Goal: Register for event/course

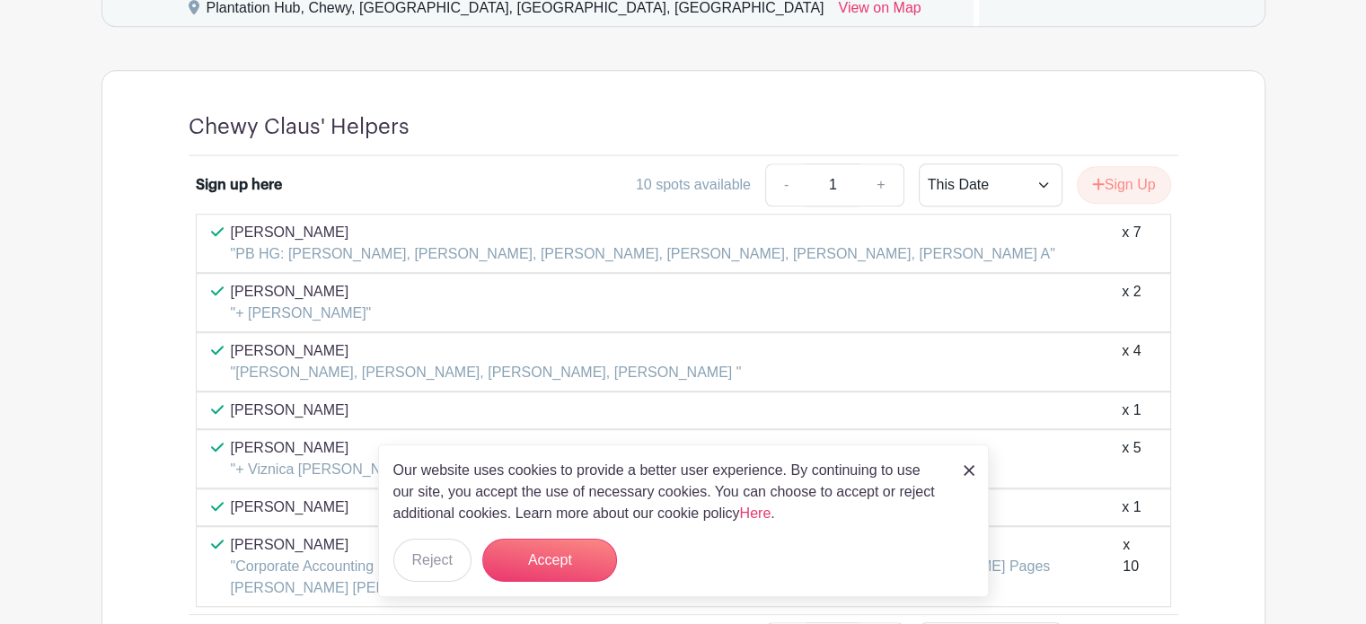
scroll to position [1310, 0]
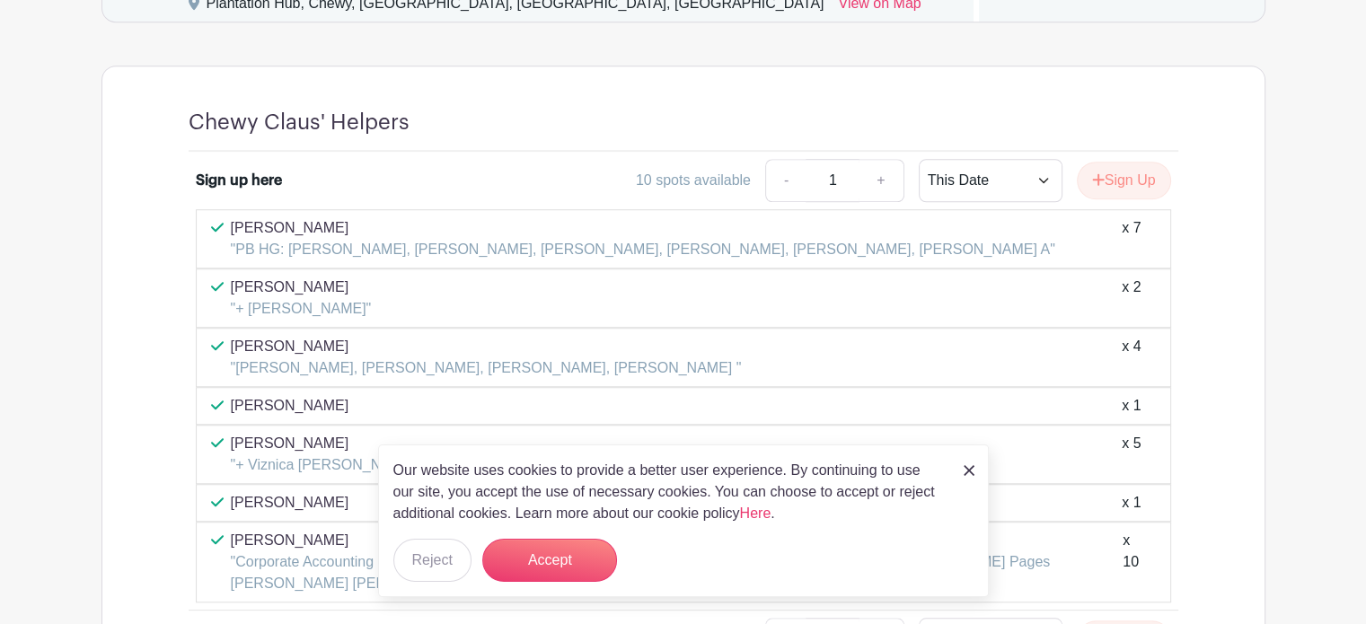
click at [972, 470] on img at bounding box center [968, 470] width 11 height 11
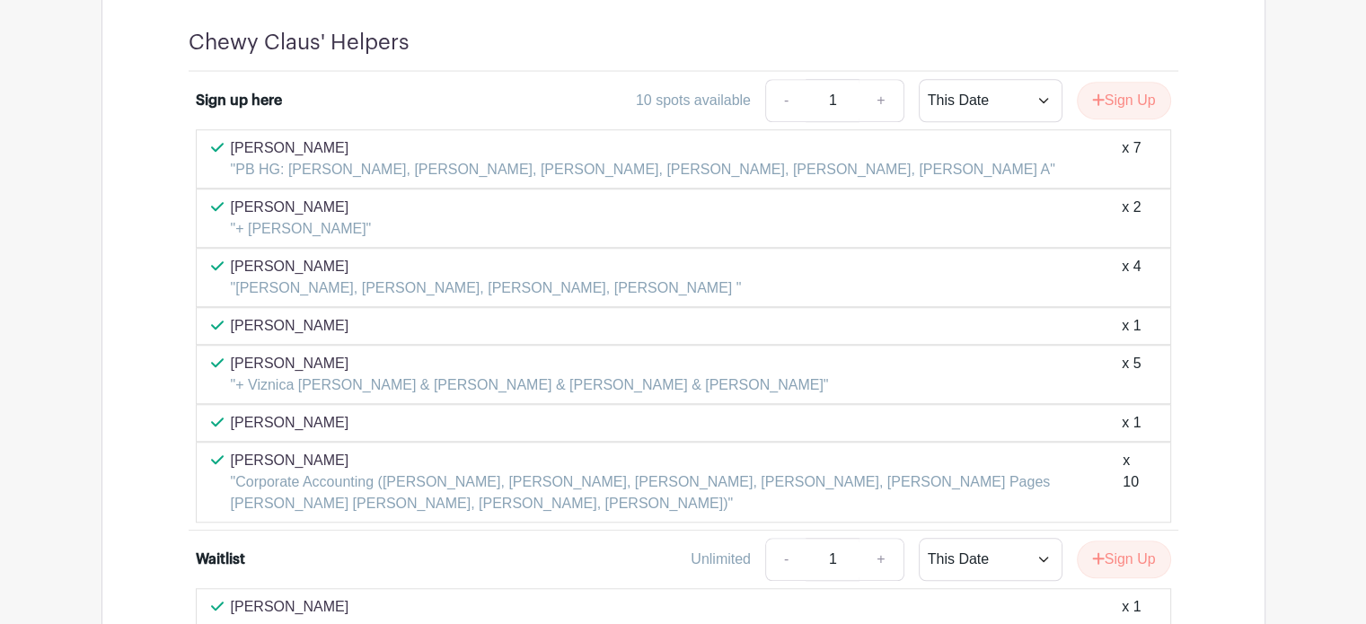
scroll to position [1390, 0]
click at [1102, 92] on button "Sign Up" at bounding box center [1123, 101] width 94 height 38
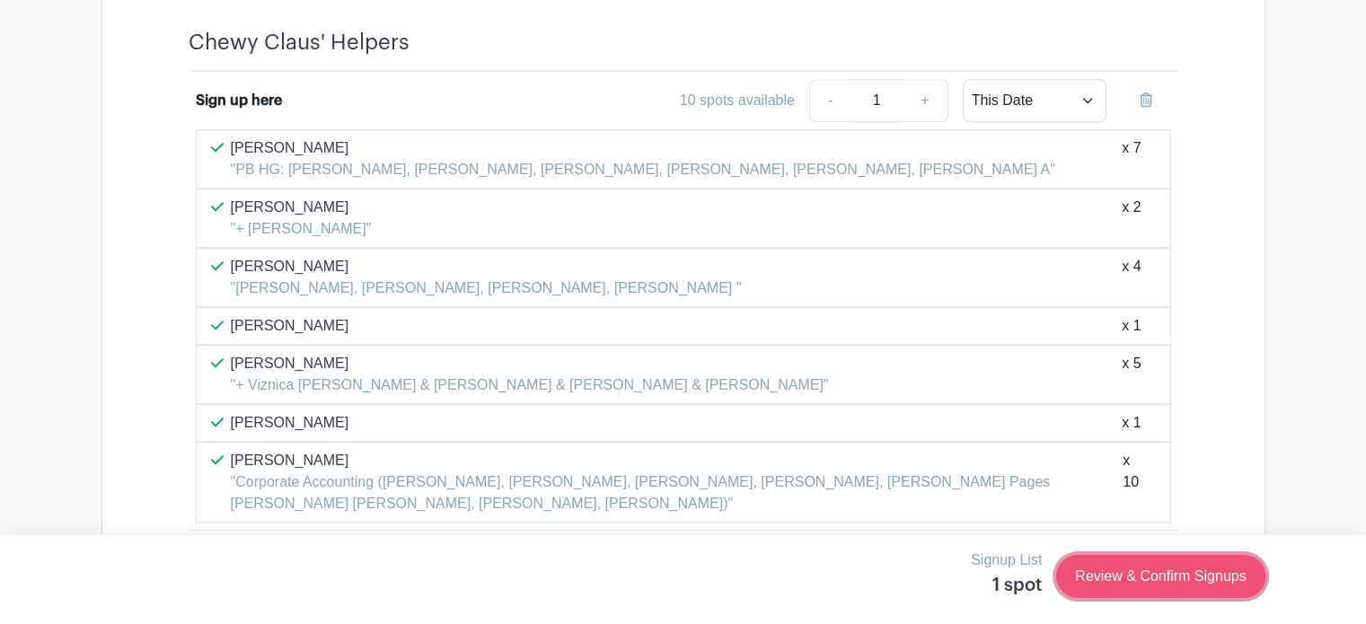
click at [1135, 586] on link "Review & Confirm Signups" at bounding box center [1160, 576] width 208 height 43
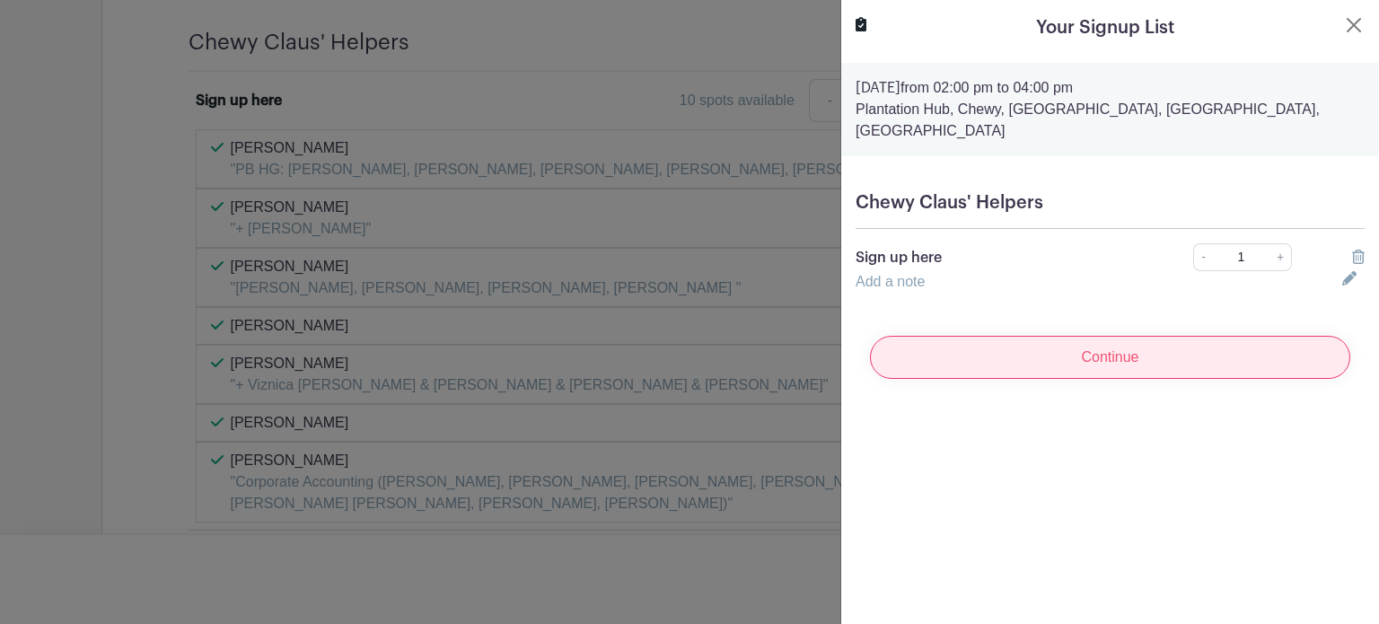
click at [1146, 336] on input "Continue" at bounding box center [1110, 357] width 480 height 43
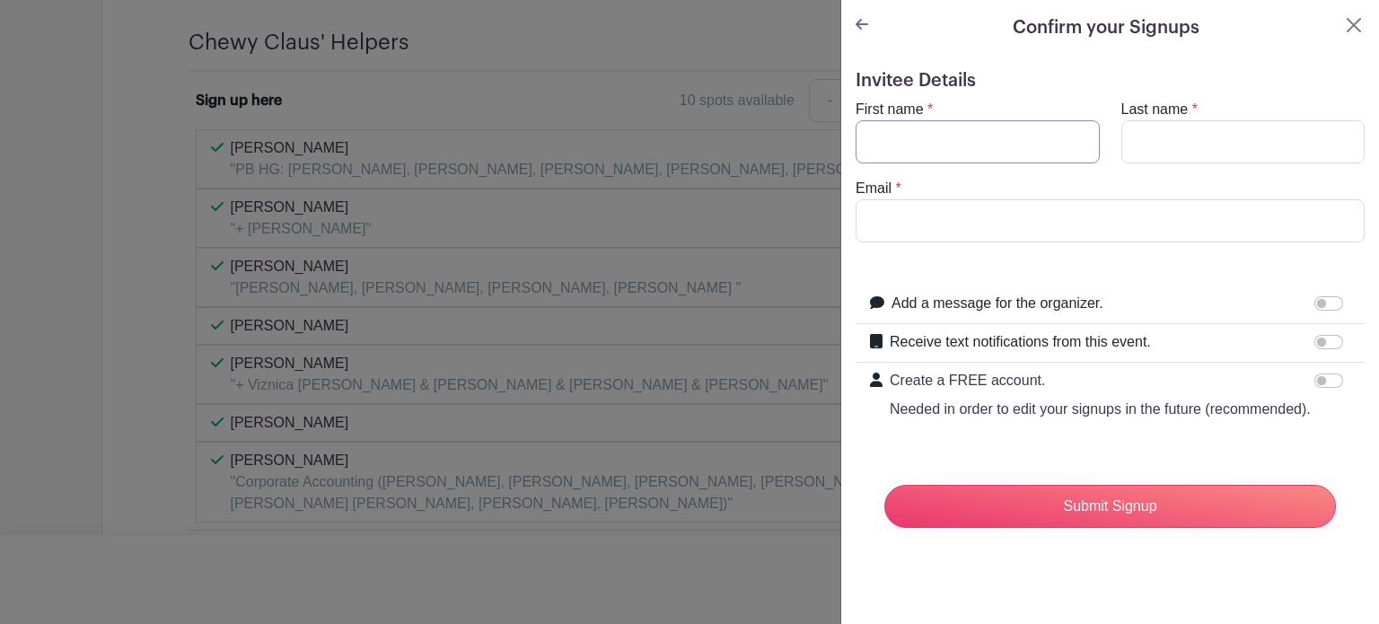
click at [1006, 143] on input "First name" at bounding box center [978, 141] width 244 height 43
type input "Lauren"
click at [1225, 122] on input "Last name" at bounding box center [1243, 141] width 244 height 43
click at [1343, 31] on button "Close" at bounding box center [1354, 25] width 22 height 22
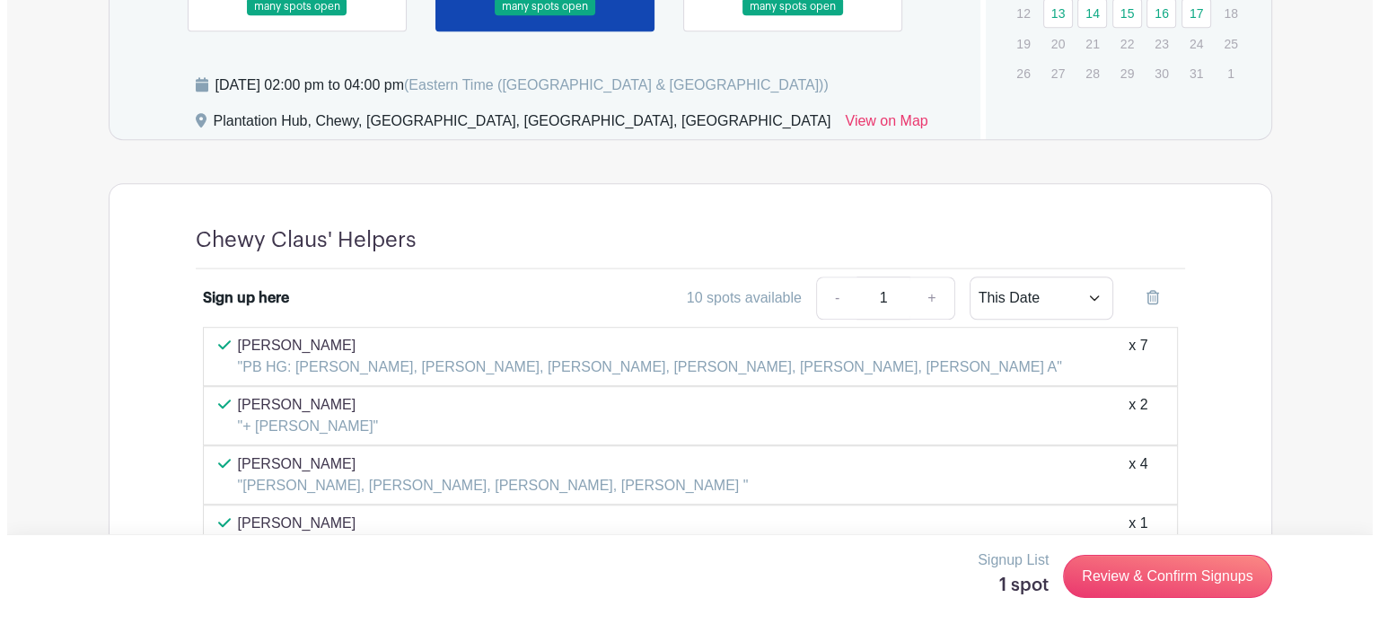
scroll to position [1192, 0]
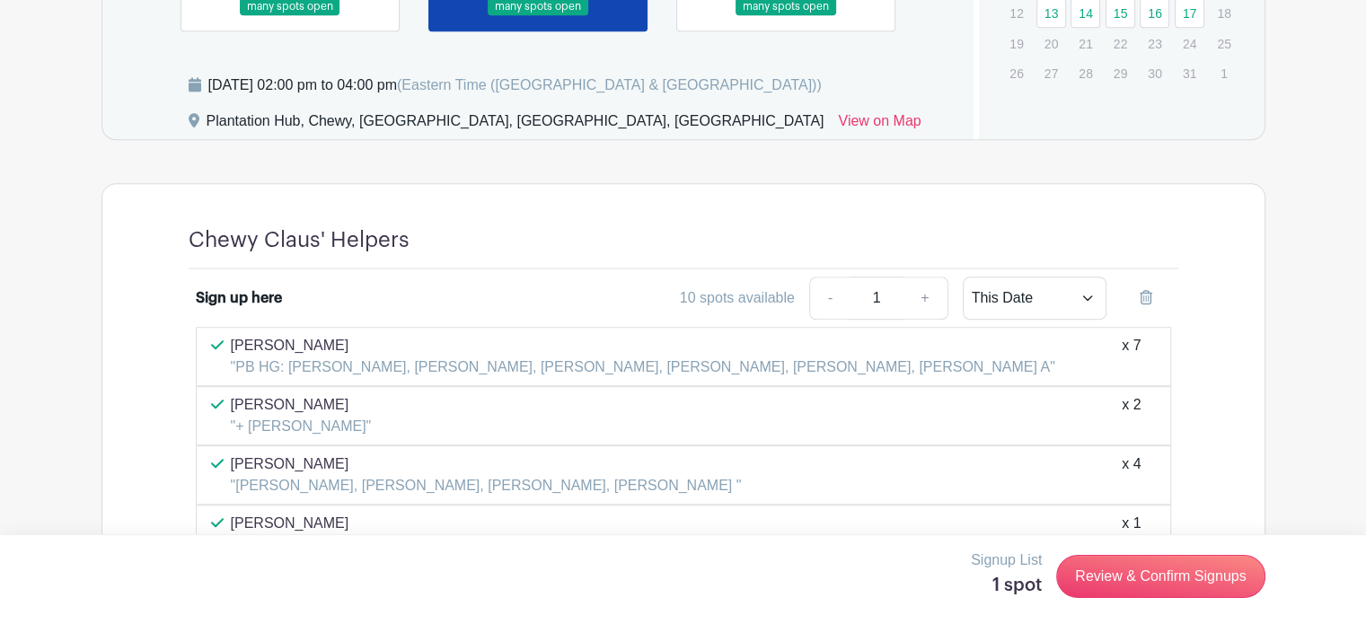
click at [1112, 589] on link "Review & Confirm Signups" at bounding box center [1160, 576] width 208 height 43
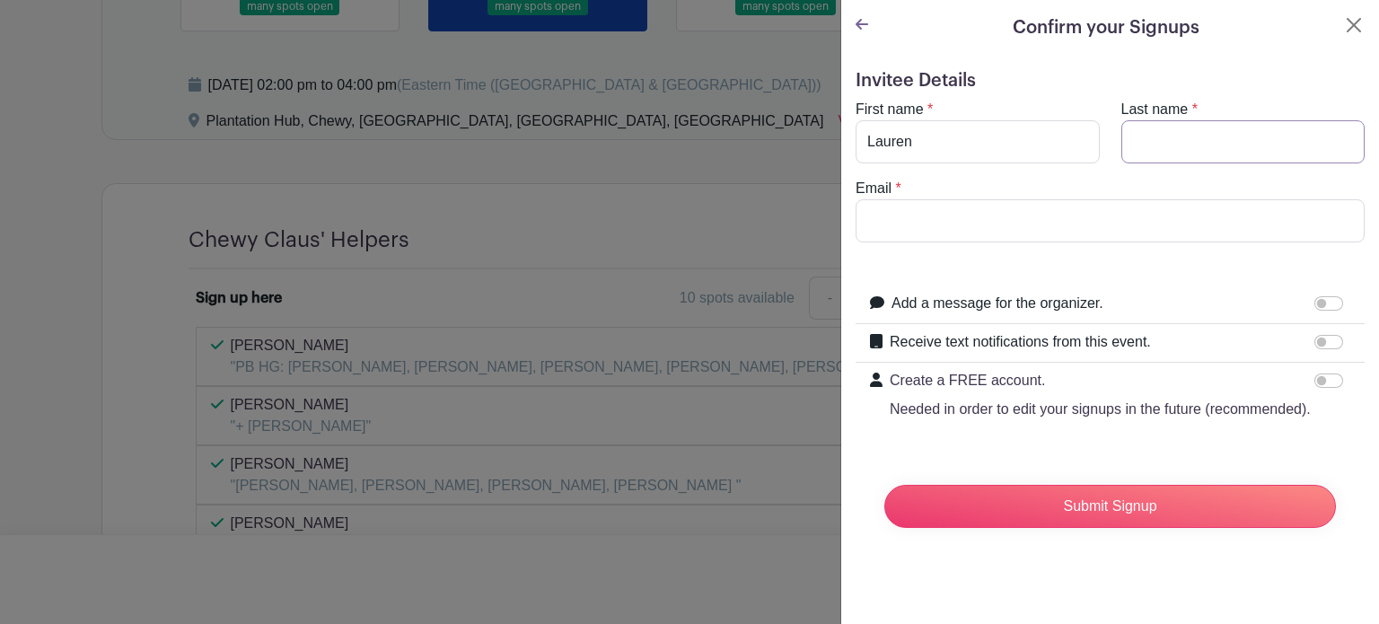
click at [1171, 123] on input "Last name" at bounding box center [1243, 141] width 244 height 43
type input "[PERSON_NAME]"
click at [1143, 221] on input "Email" at bounding box center [1110, 220] width 509 height 43
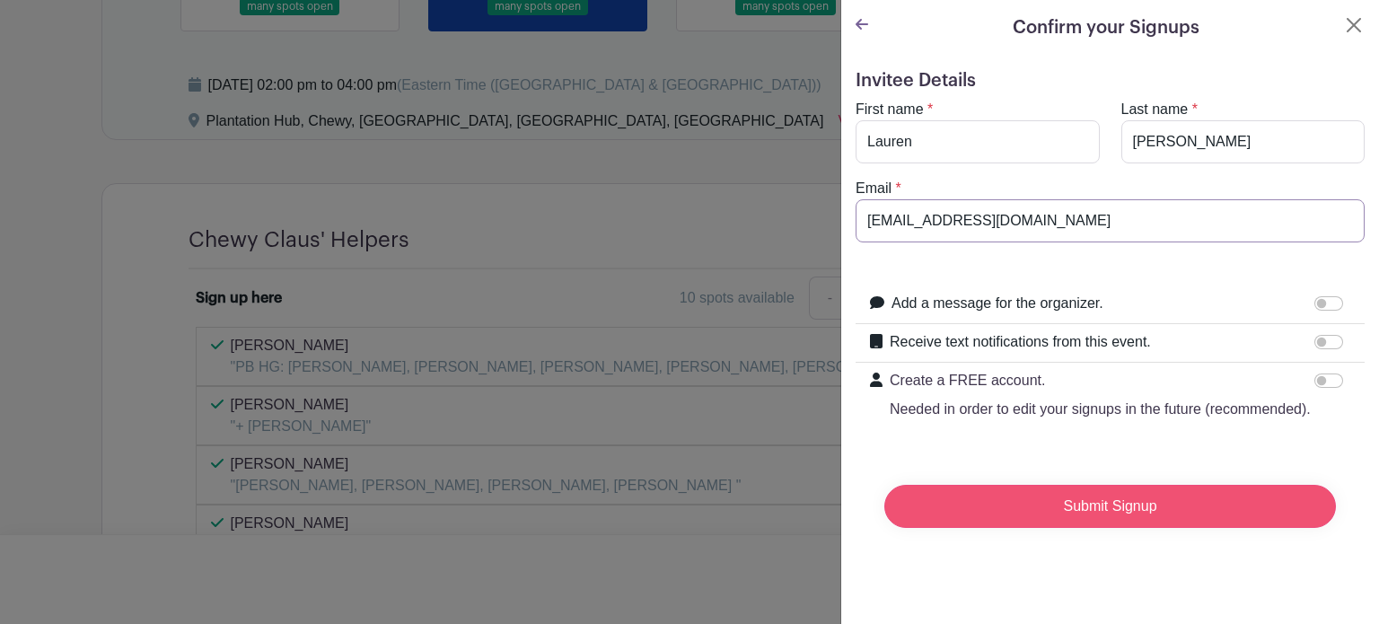
type input "[EMAIL_ADDRESS][DOMAIN_NAME]"
click at [1085, 527] on input "Submit Signup" at bounding box center [1110, 506] width 452 height 43
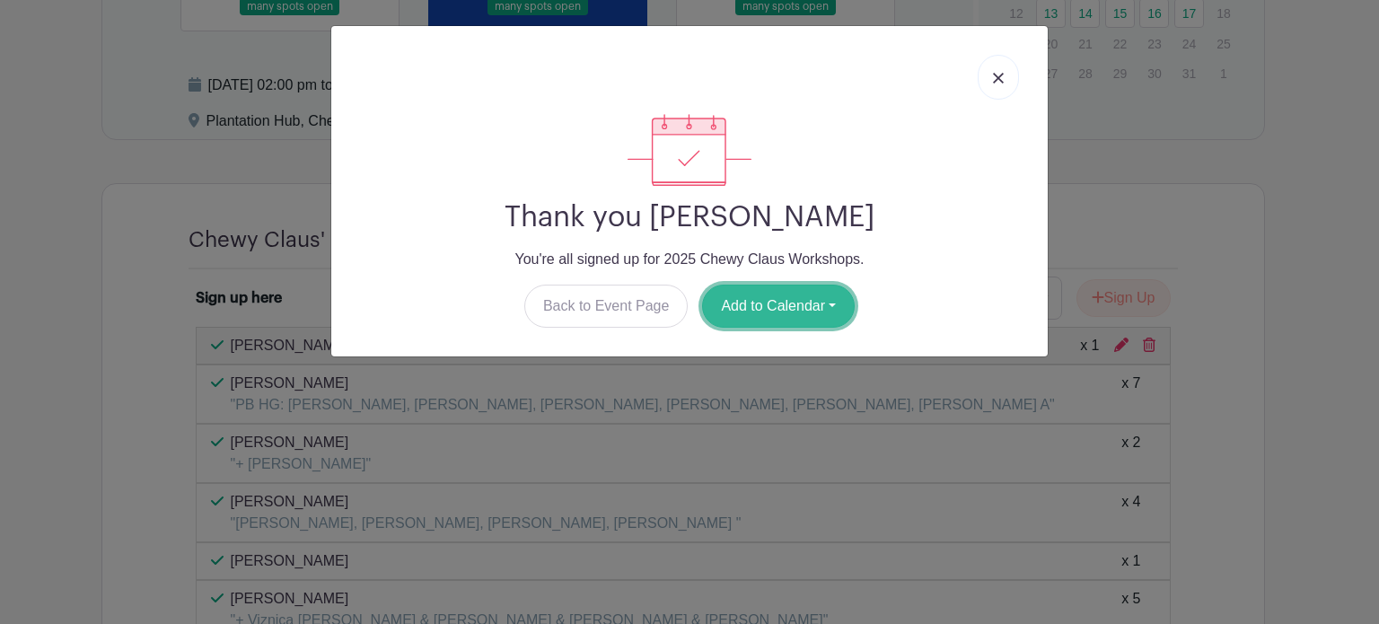
click at [765, 312] on button "Add to Calendar" at bounding box center [778, 306] width 153 height 43
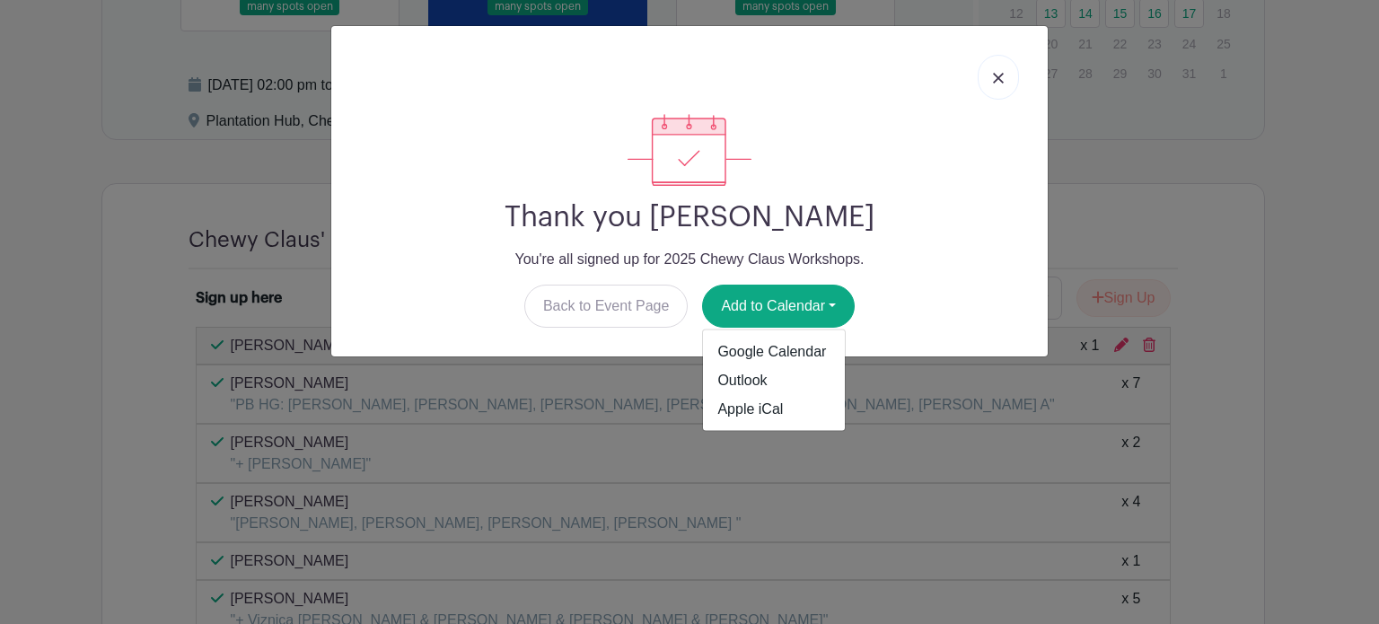
click at [766, 423] on ul "Google Calendar Outlook Apple iCal" at bounding box center [774, 380] width 144 height 102
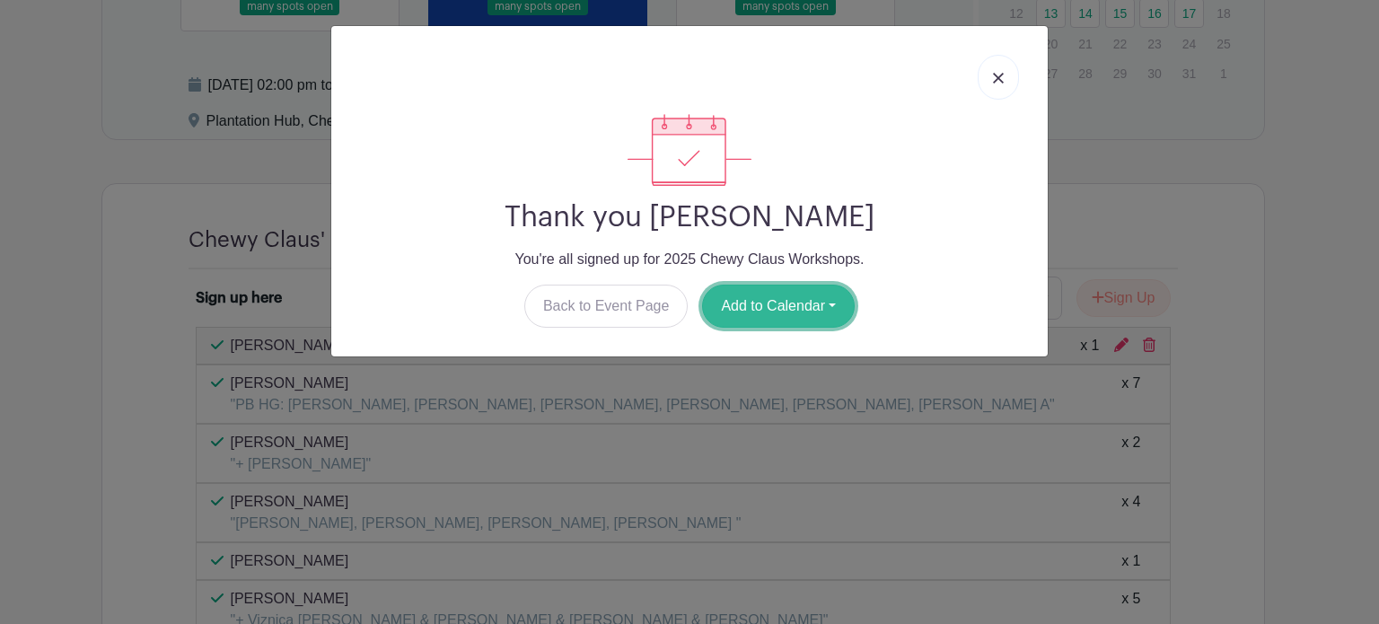
click at [763, 318] on button "Add to Calendar" at bounding box center [778, 306] width 153 height 43
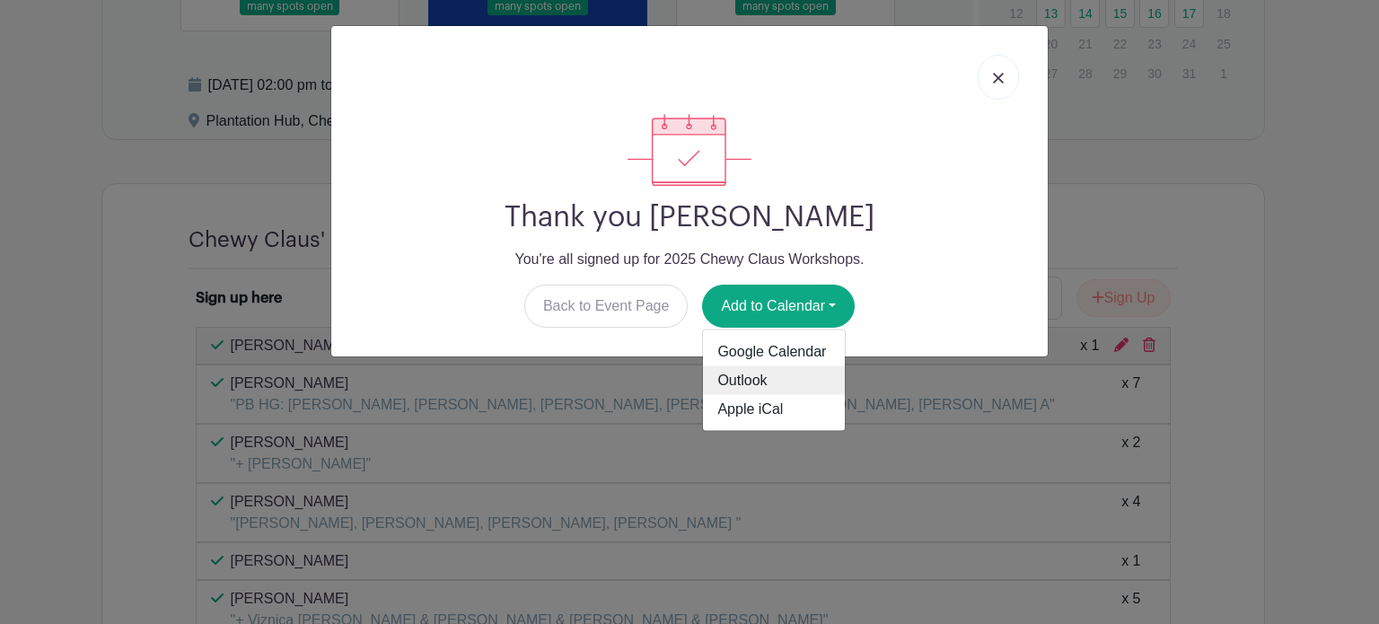
click at [754, 390] on link "Outlook" at bounding box center [774, 380] width 142 height 29
